Goal: Find specific page/section: Find specific page/section

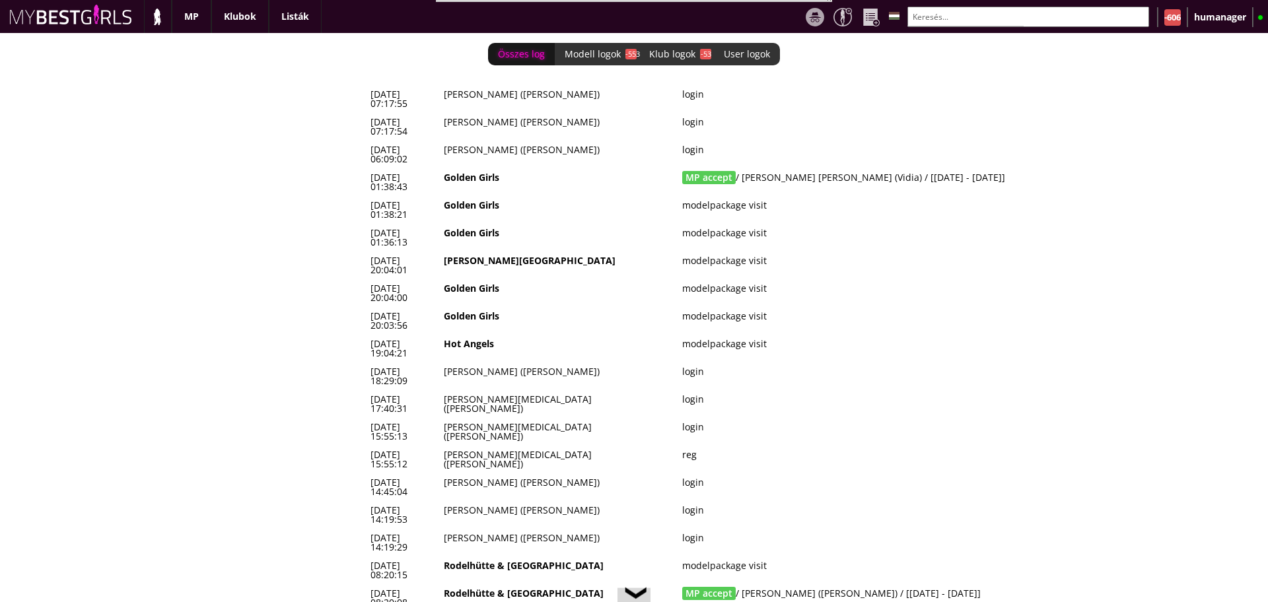
scroll to position [0, 5544]
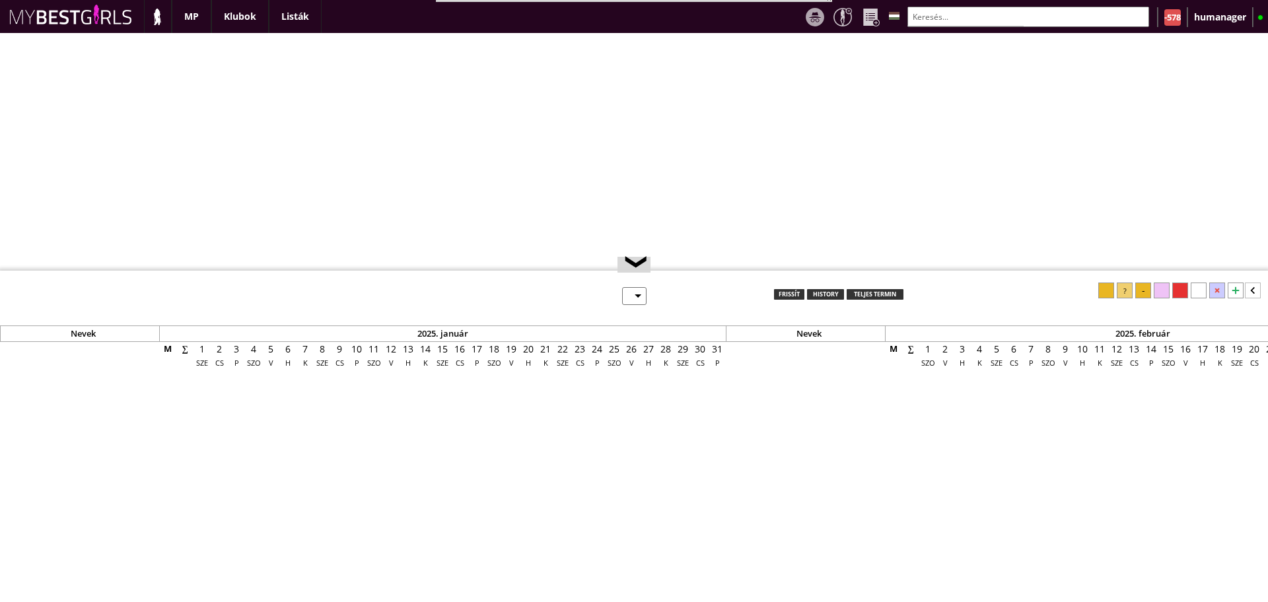
select select "0"
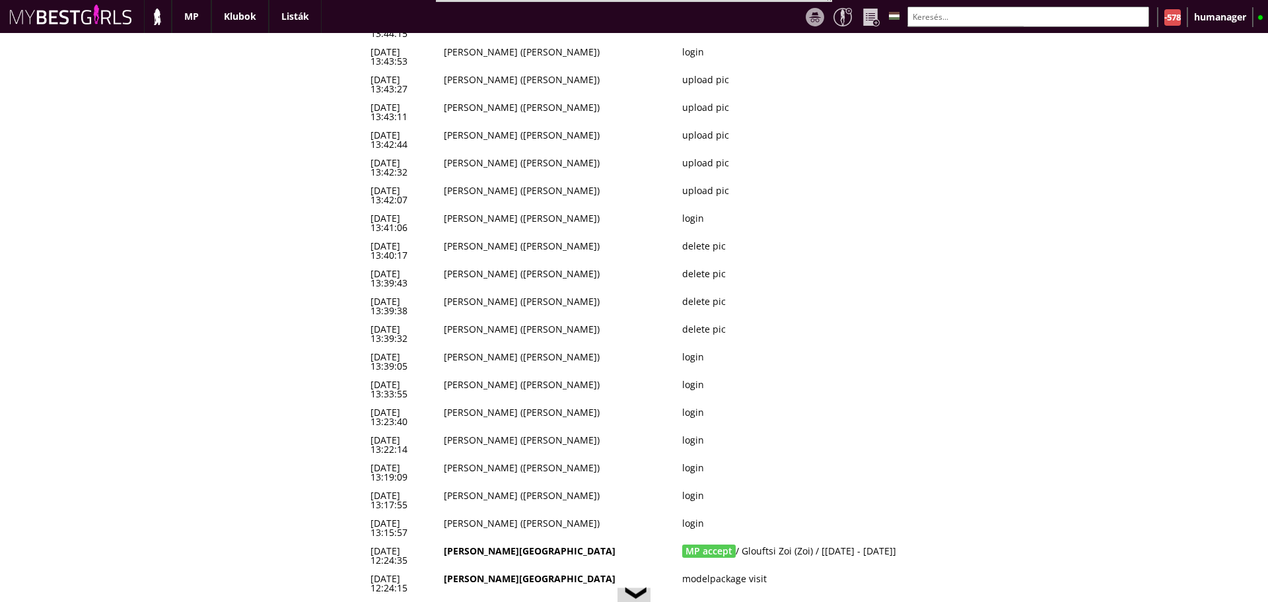
scroll to position [321, 0]
drag, startPoint x: 943, startPoint y: 288, endPoint x: 367, endPoint y: 294, distance: 575.7
click at [367, 541] on tr "2025-09-16 12:24:35 Beverly Hills MP accept / Glouftsi Zoi (Zoi) / [2025-10-16 …" at bounding box center [722, 555] width 713 height 28
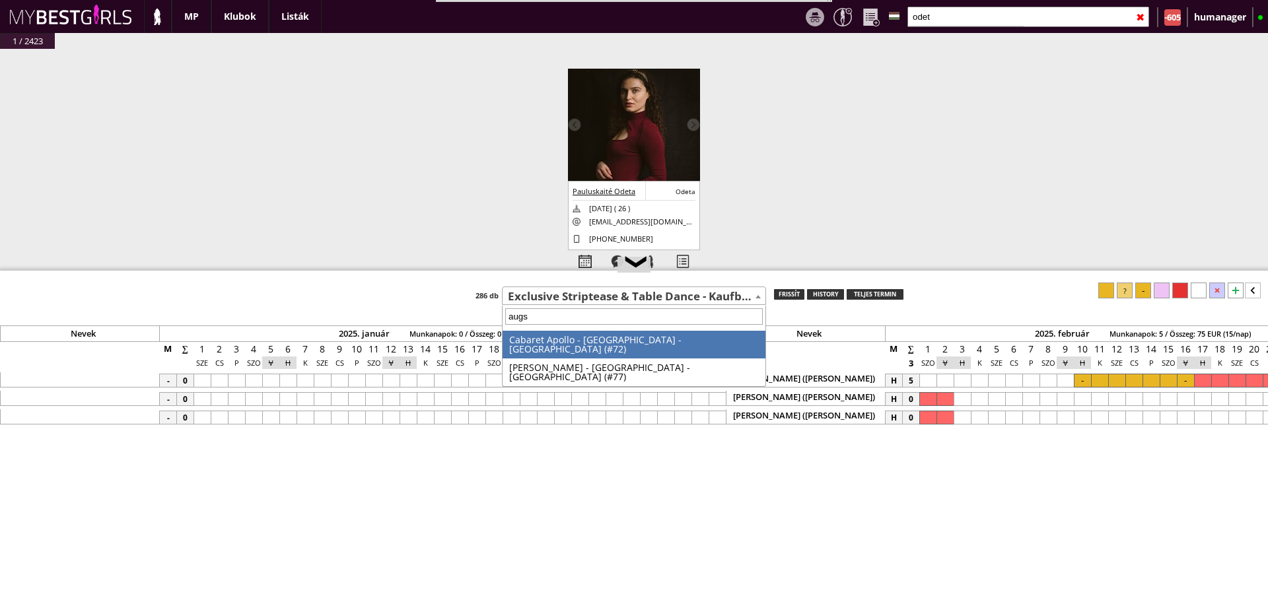
select select "72"
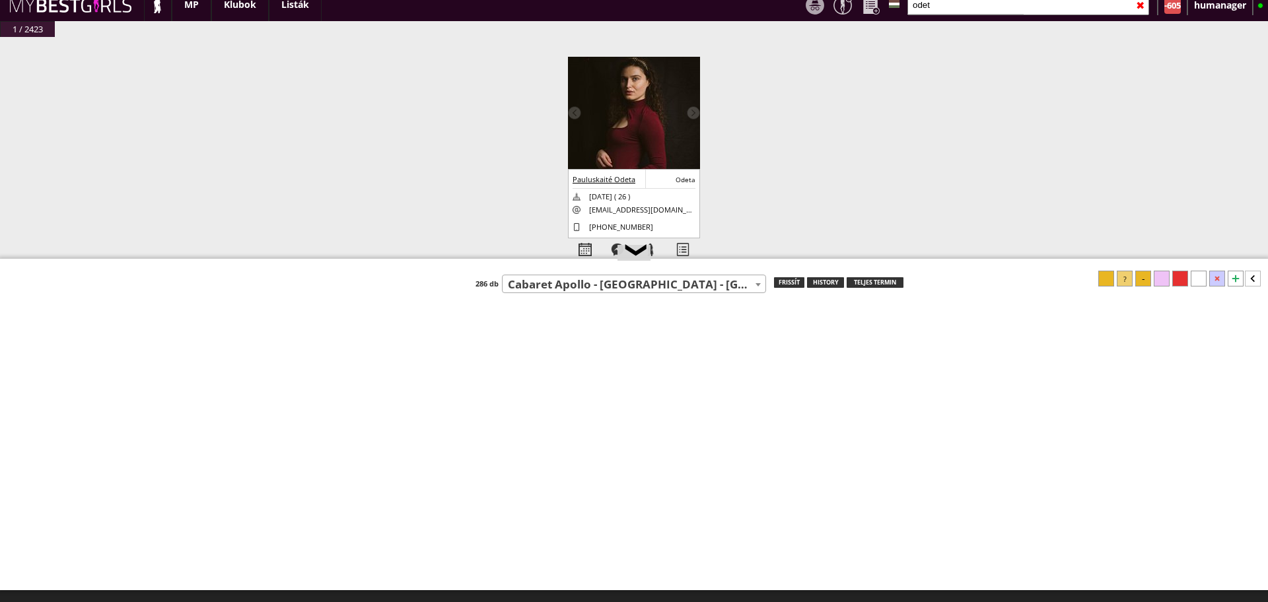
scroll to position [12, 0]
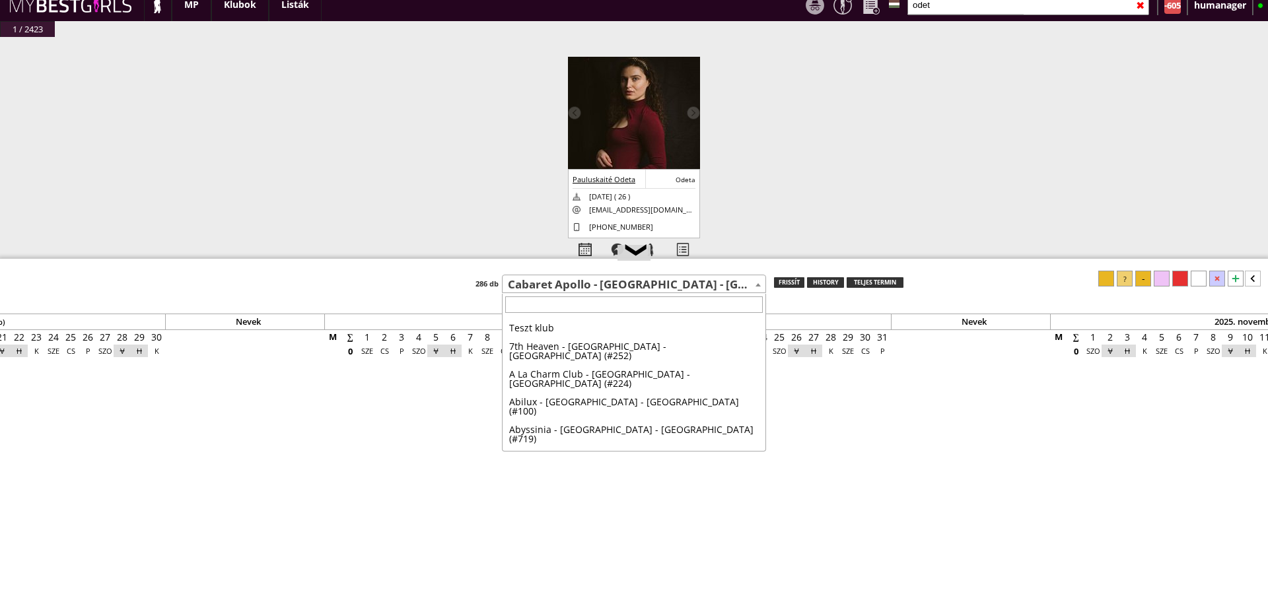
click at [607, 287] on span "Cabaret Apollo - [GEOGRAPHIC_DATA] - [GEOGRAPHIC_DATA] (#72)" at bounding box center [633, 285] width 263 height 18
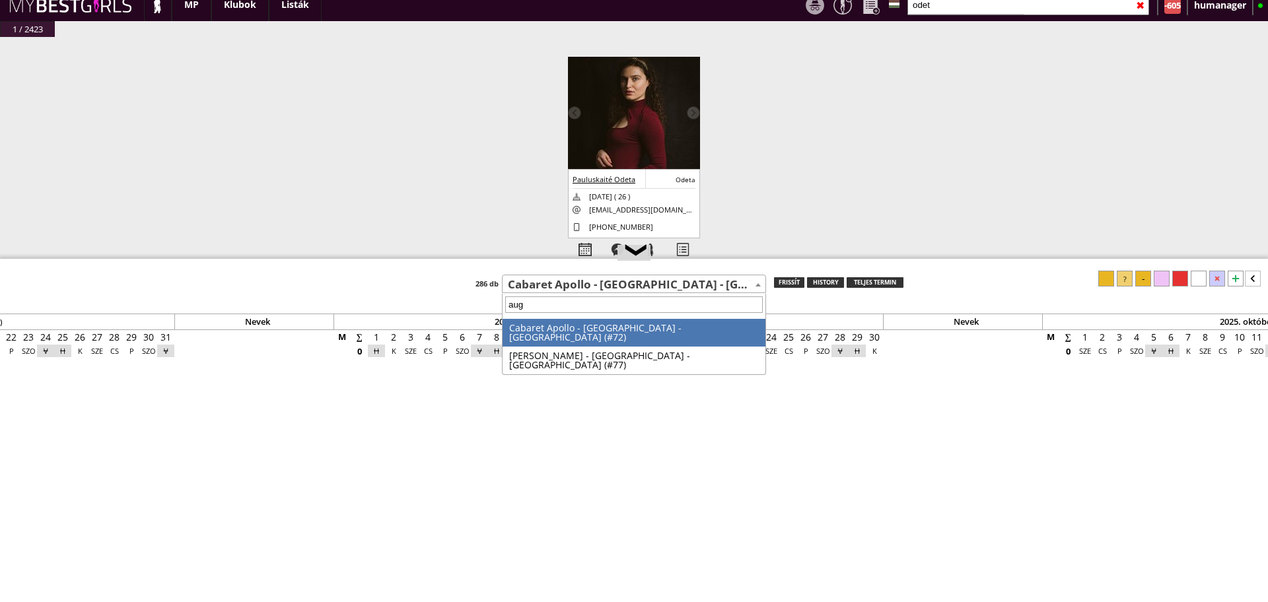
scroll to position [0, 0]
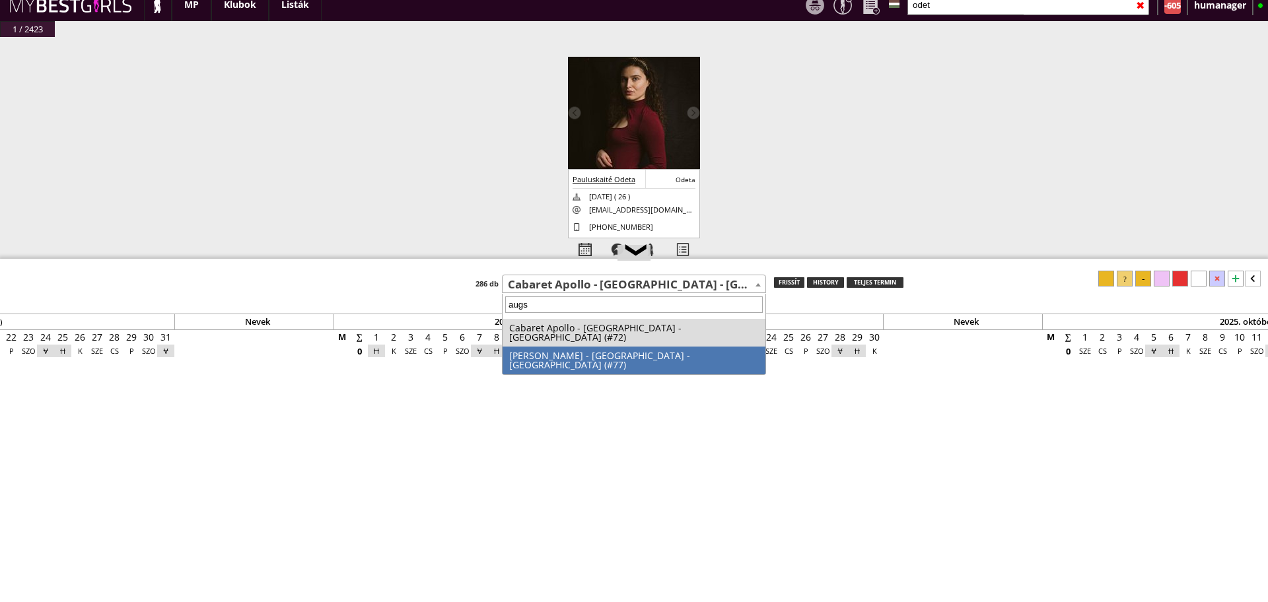
type input "augs"
select select "77"
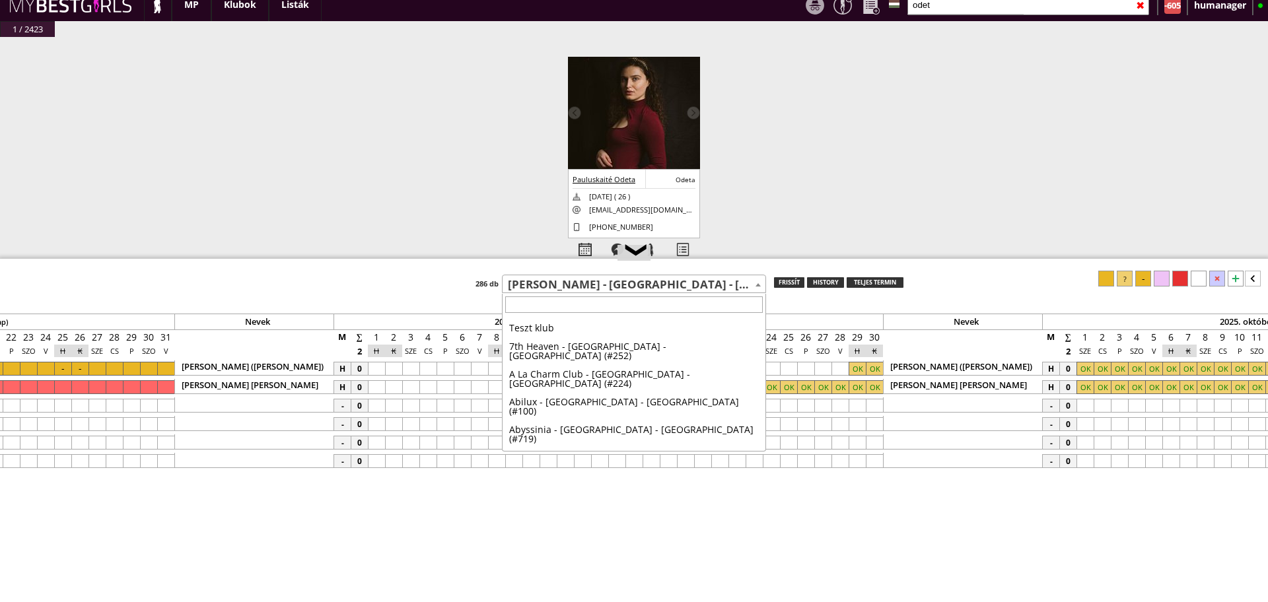
click at [617, 294] on span at bounding box center [633, 306] width 263 height 25
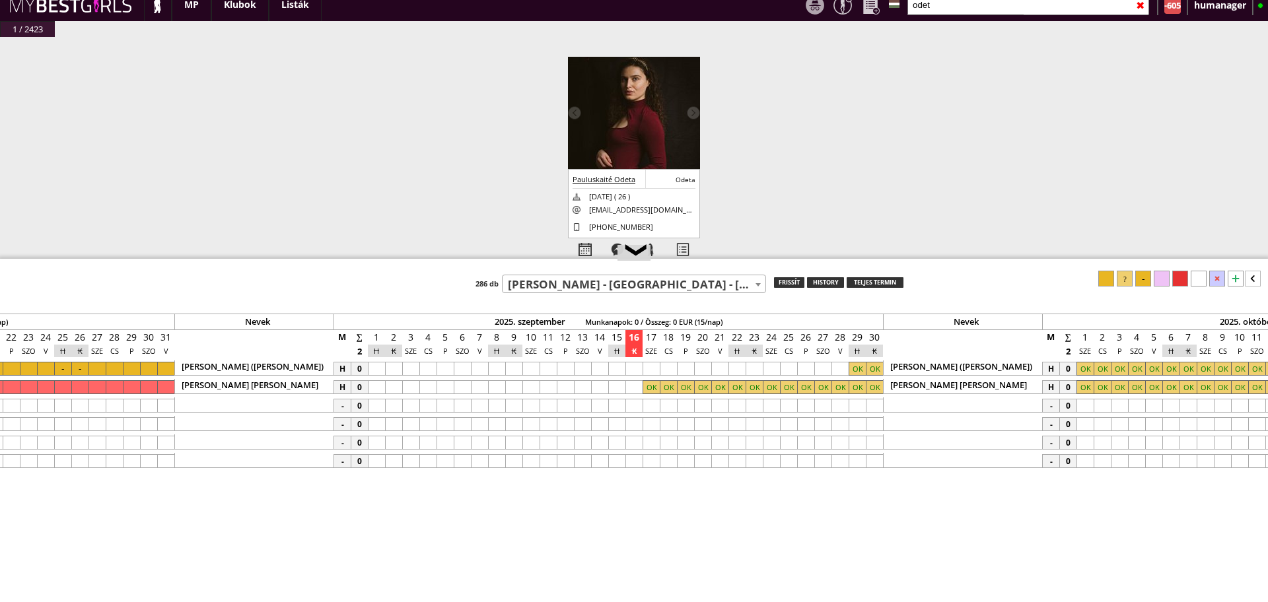
click at [639, 282] on span "[PERSON_NAME] - [GEOGRAPHIC_DATA] - [GEOGRAPHIC_DATA] (#77)" at bounding box center [633, 285] width 263 height 18
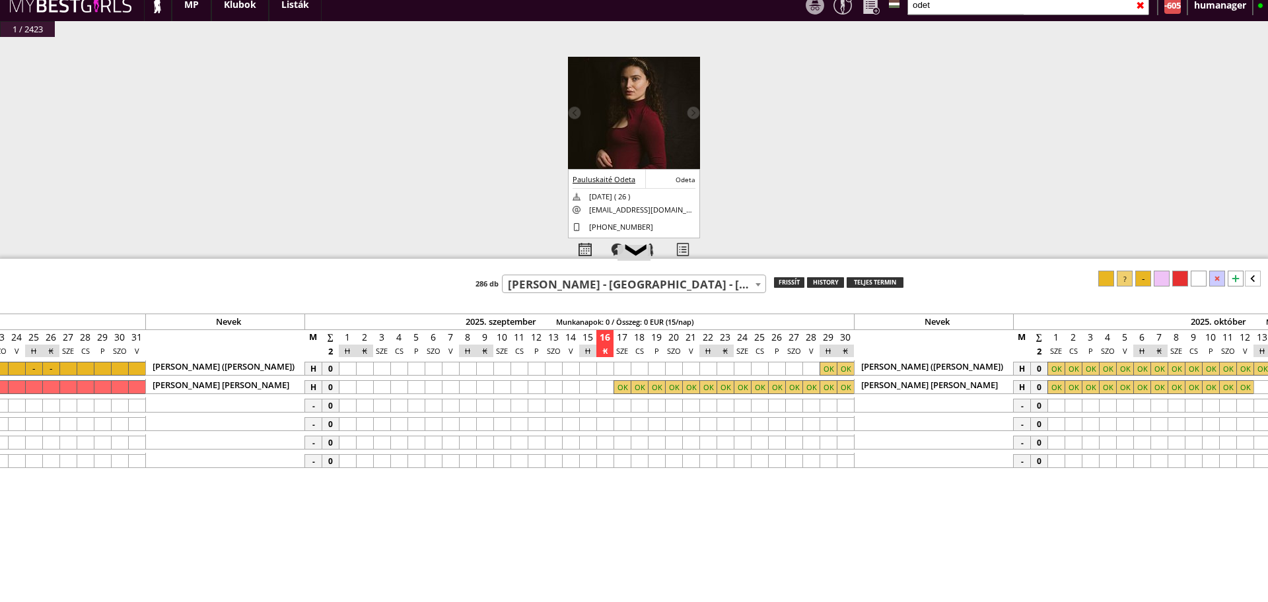
click at [634, 384] on div at bounding box center [638, 387] width 17 height 14
click at [613, 383] on div at bounding box center [621, 387] width 17 height 14
click at [1184, 273] on div at bounding box center [1180, 279] width 16 height 16
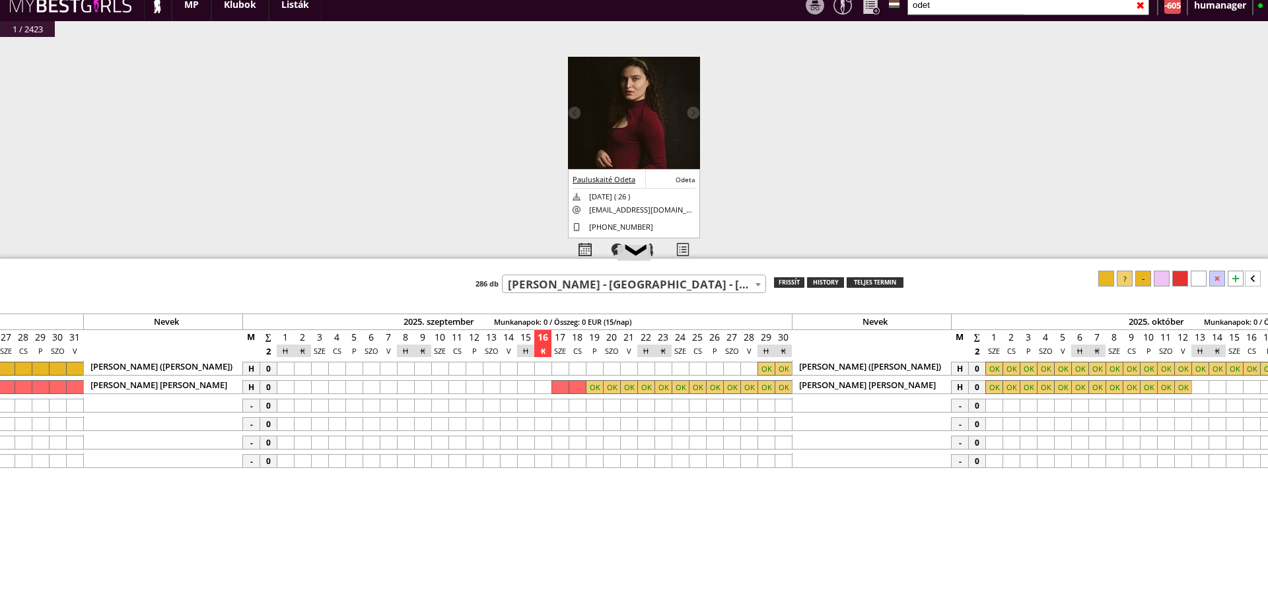
scroll to position [0, 5636]
